Goal: Information Seeking & Learning: Find contact information

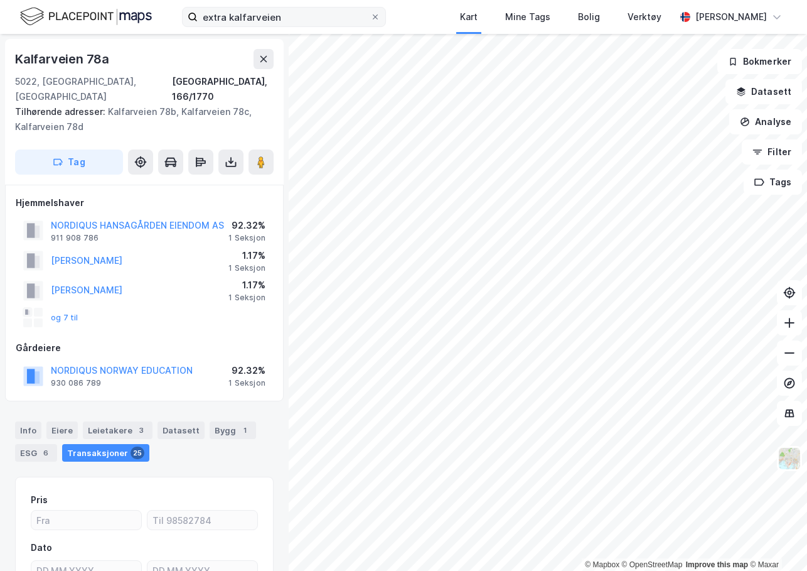
scroll to position [1, 0]
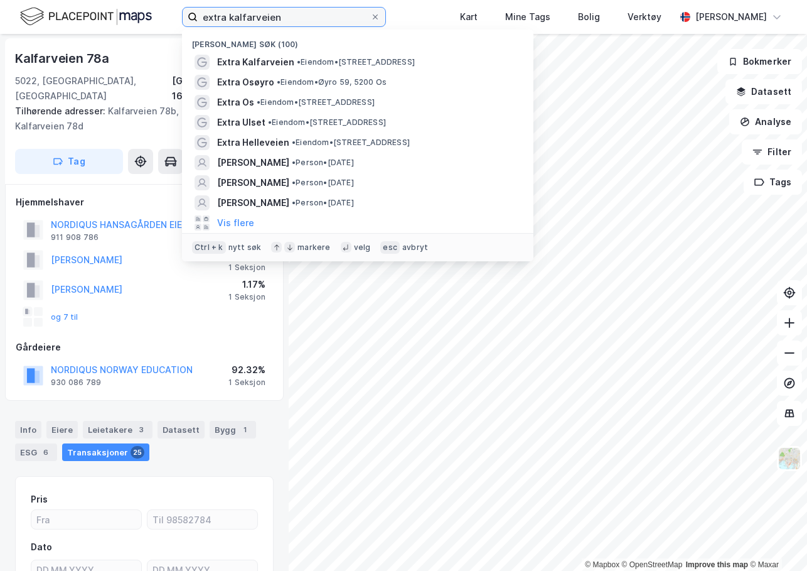
click at [255, 13] on input "extra kalfarveien" at bounding box center [284, 17] width 173 height 19
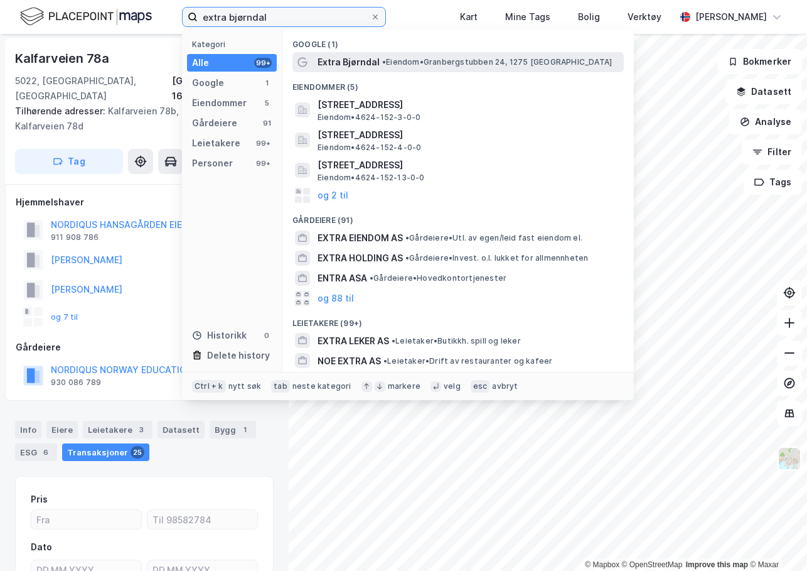
type input "extra bjørndal"
click at [392, 60] on span "• Eiendom • Granbergstubben 24, 1275 Oslo" at bounding box center [497, 62] width 230 height 10
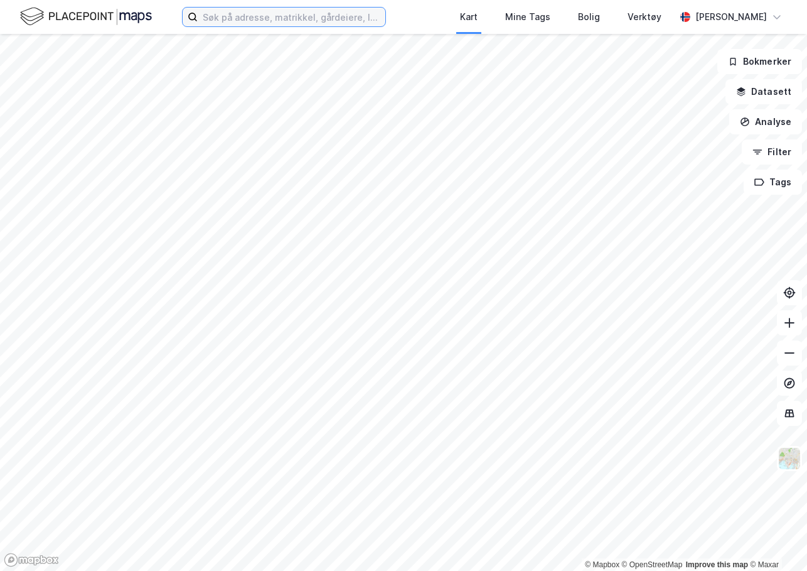
click at [267, 24] on input at bounding box center [292, 17] width 188 height 19
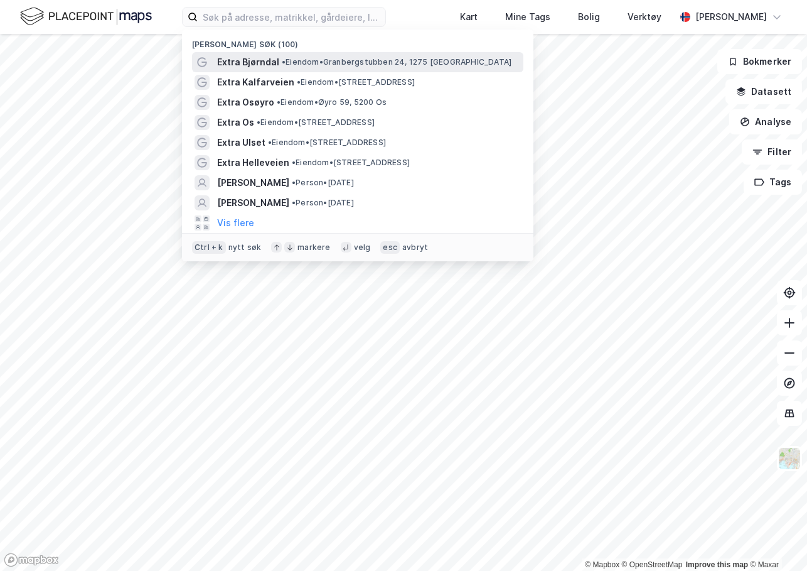
click at [269, 62] on span "Extra Bjørndal" at bounding box center [248, 62] width 62 height 15
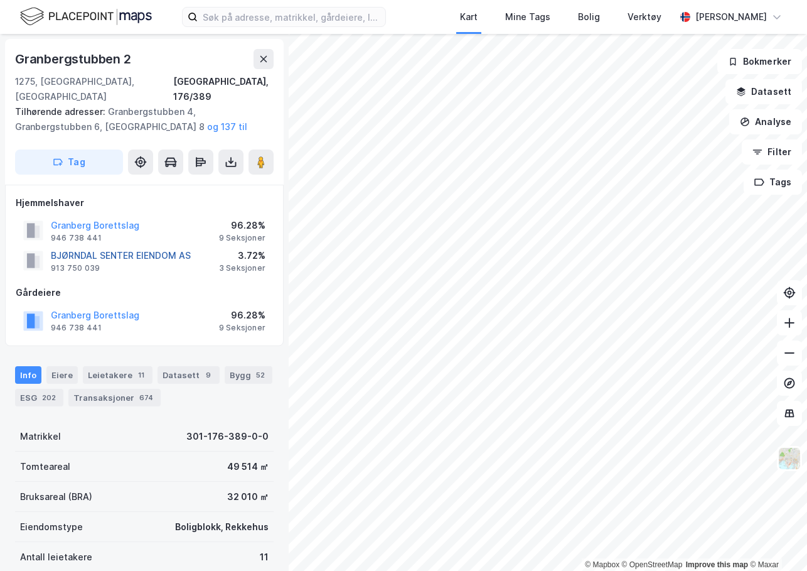
click at [0, 0] on button "BJØRNDAL SENTER EIENDOM AS" at bounding box center [0, 0] width 0 height 0
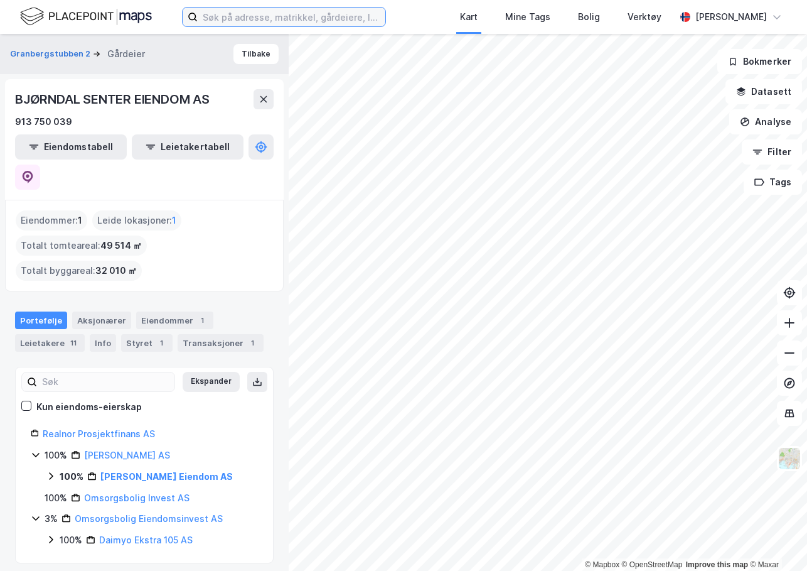
click at [212, 14] on input at bounding box center [292, 17] width 188 height 19
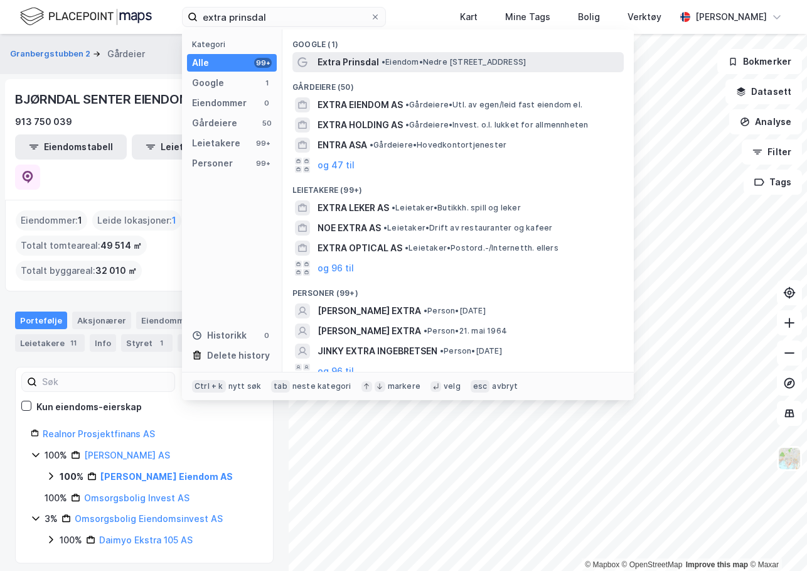
click at [395, 67] on div "Extra Prinsdal • Eiendom • [STREET_ADDRESS]" at bounding box center [470, 62] width 304 height 15
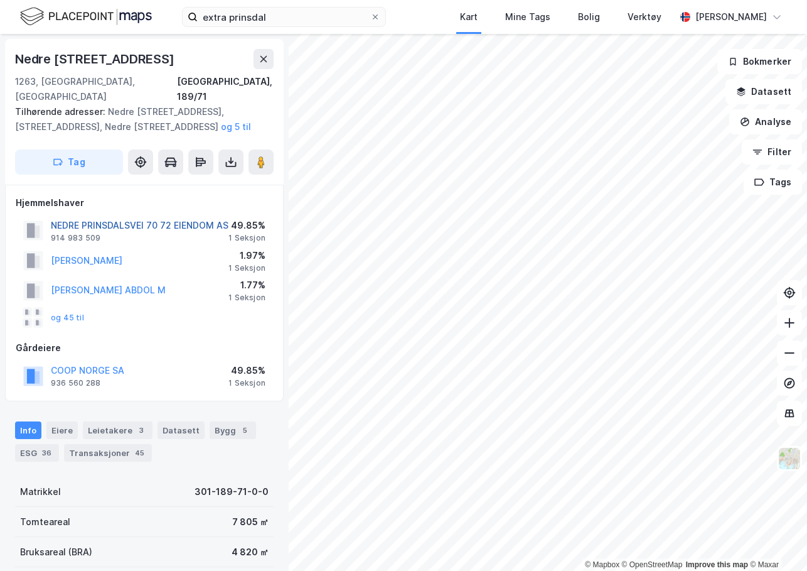
click at [0, 0] on button "NEDRE PRINSDALSVEI 70 72 EIENDOM AS" at bounding box center [0, 0] width 0 height 0
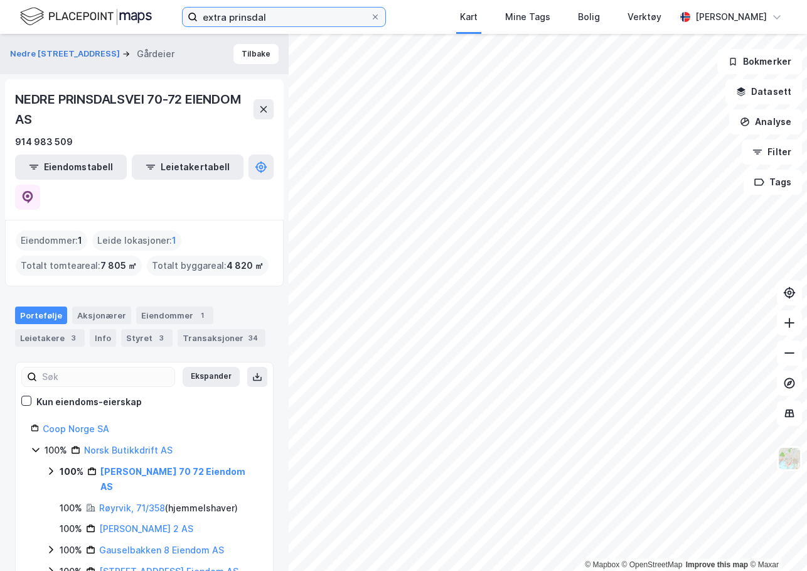
click at [256, 19] on input "extra prinsdal" at bounding box center [284, 17] width 173 height 19
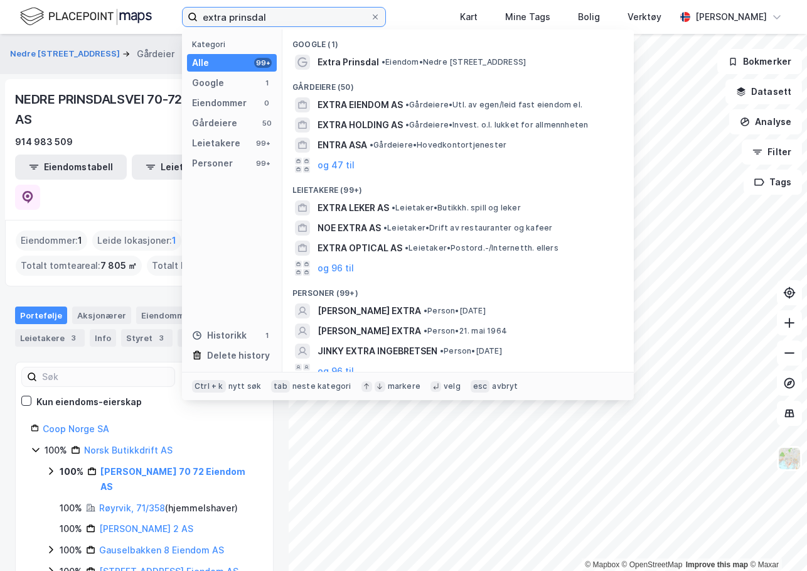
click at [256, 19] on input "extra prinsdal" at bounding box center [284, 17] width 173 height 19
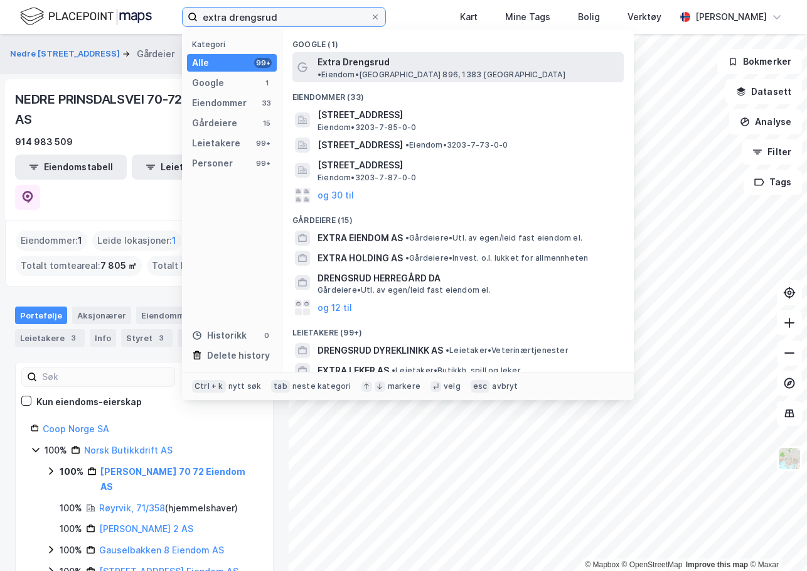
type input "extra drengsrud"
click at [352, 66] on span "Extra Drengsrud" at bounding box center [354, 62] width 72 height 15
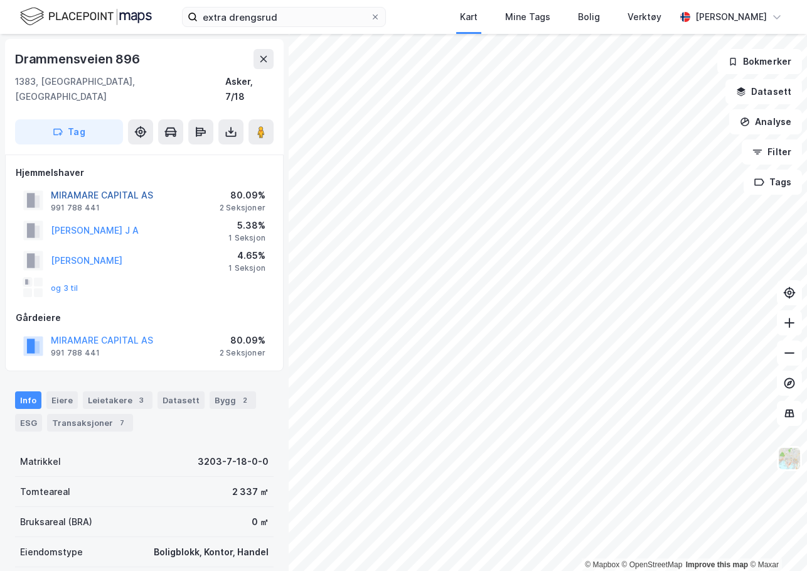
click at [0, 0] on button "MIRAMARE CAPITAL AS" at bounding box center [0, 0] width 0 height 0
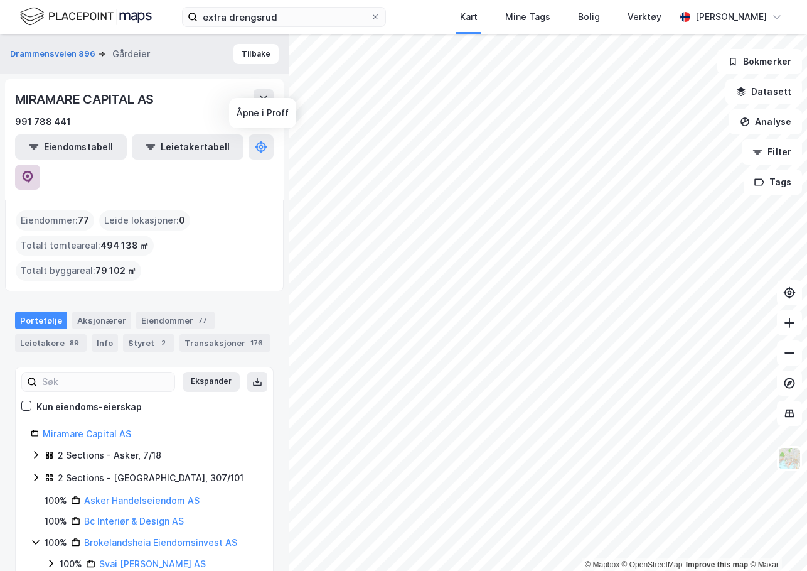
click at [40, 164] on button at bounding box center [27, 176] width 25 height 25
